Goal: Information Seeking & Learning: Understand process/instructions

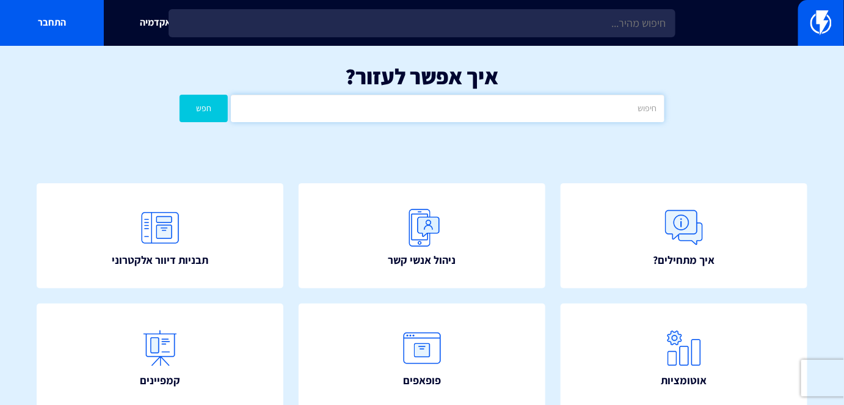
click at [628, 107] on input "text" at bounding box center [447, 108] width 433 height 27
type input "ו"
type input "URL"
click at [179, 95] on button "חפש" at bounding box center [203, 108] width 48 height 27
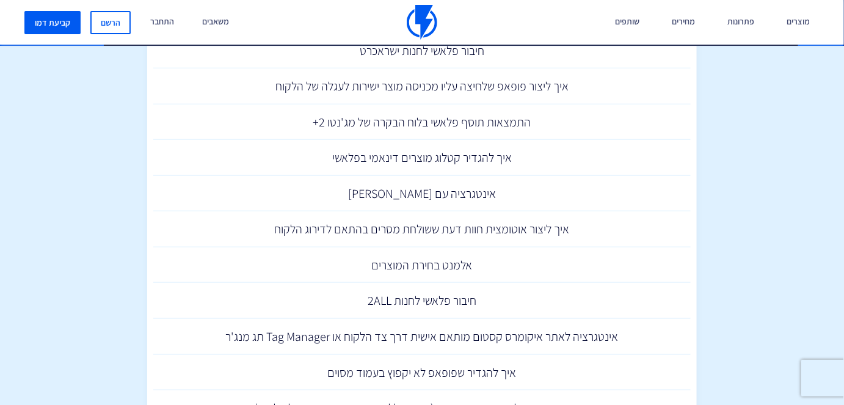
scroll to position [388, 0]
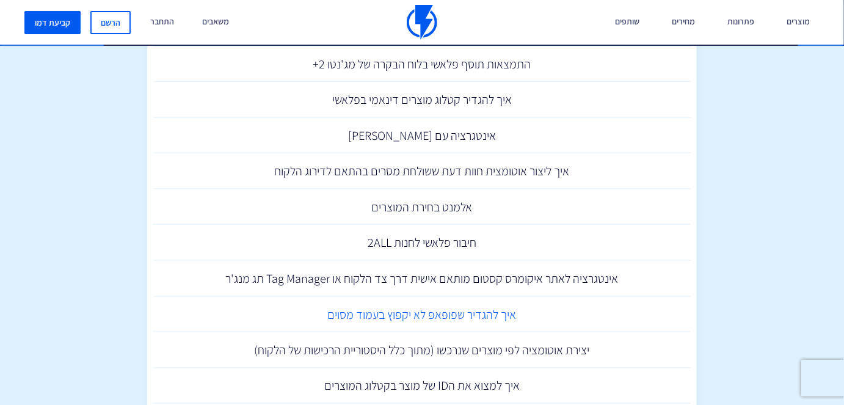
click at [485, 312] on link "איך להגדיר שפופאפ לא יקפוץ בעמוד מסוים" at bounding box center [421, 315] width 537 height 36
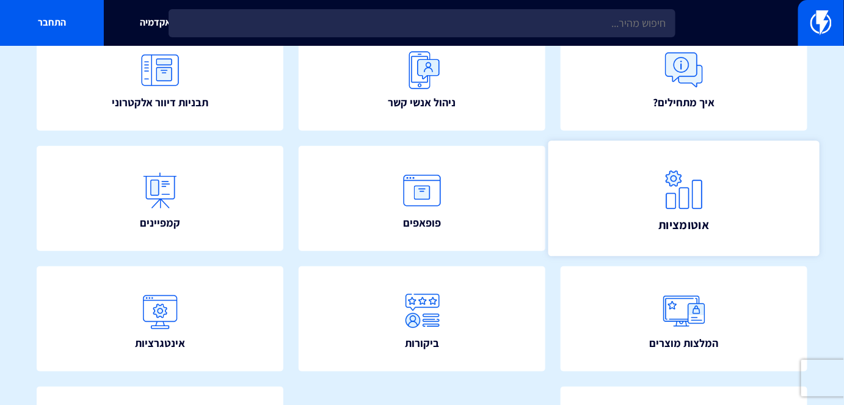
scroll to position [129, 0]
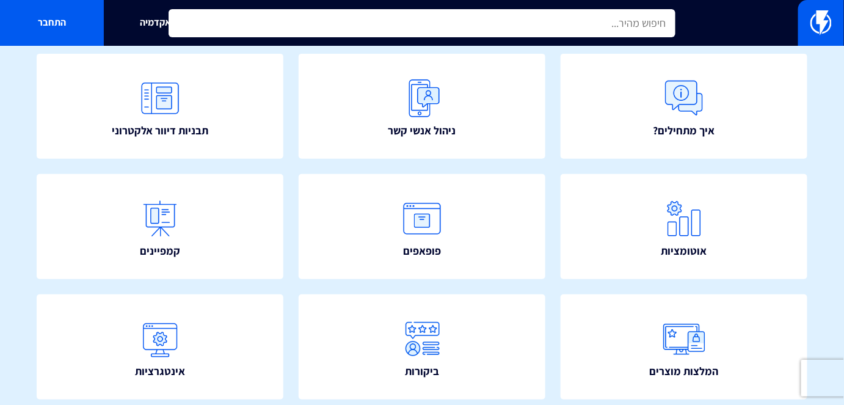
click at [488, 17] on input "text" at bounding box center [422, 23] width 506 height 28
type input "]"
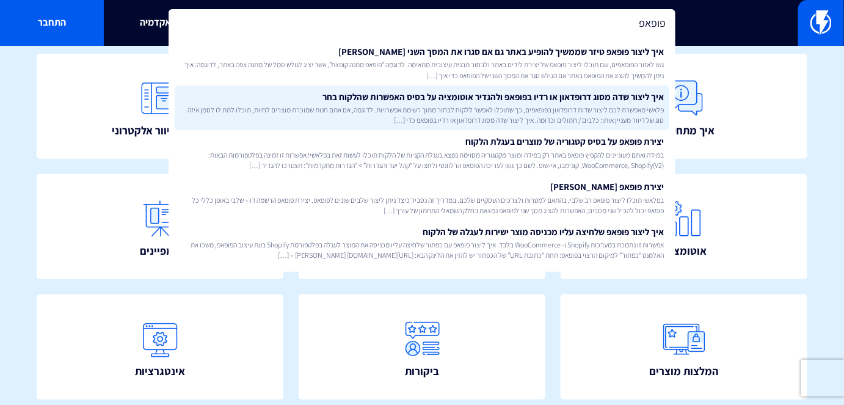
type input "פופאפ"
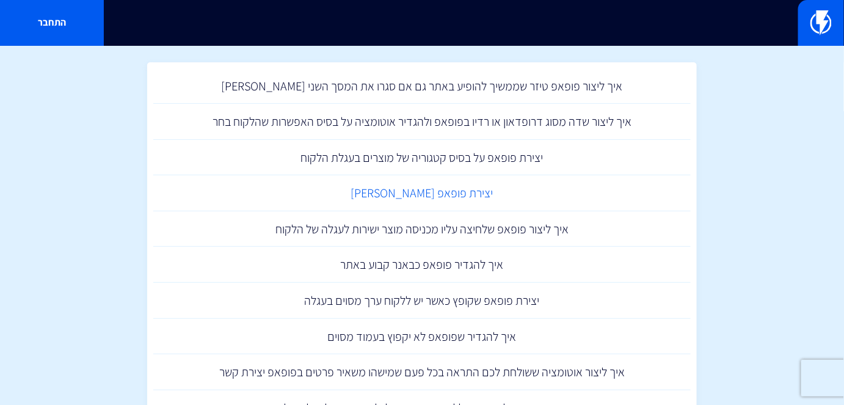
scroll to position [111, 0]
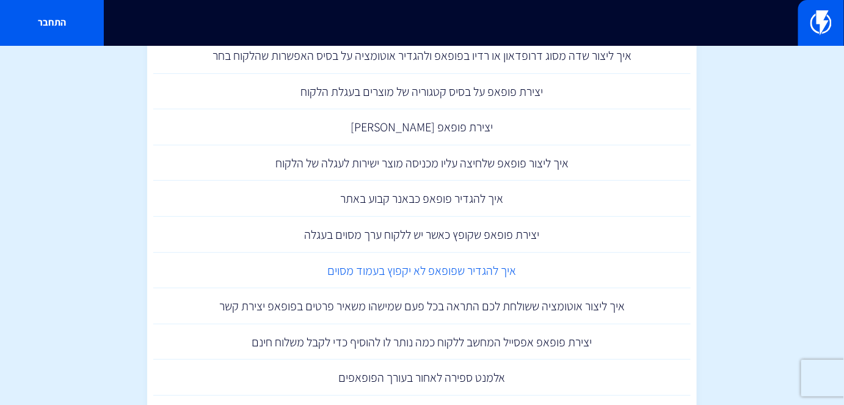
click at [473, 271] on link "איך להגדיר שפופאפ לא יקפוץ בעמוד מסוים" at bounding box center [421, 271] width 537 height 36
